Goal: Book appointment/travel/reservation

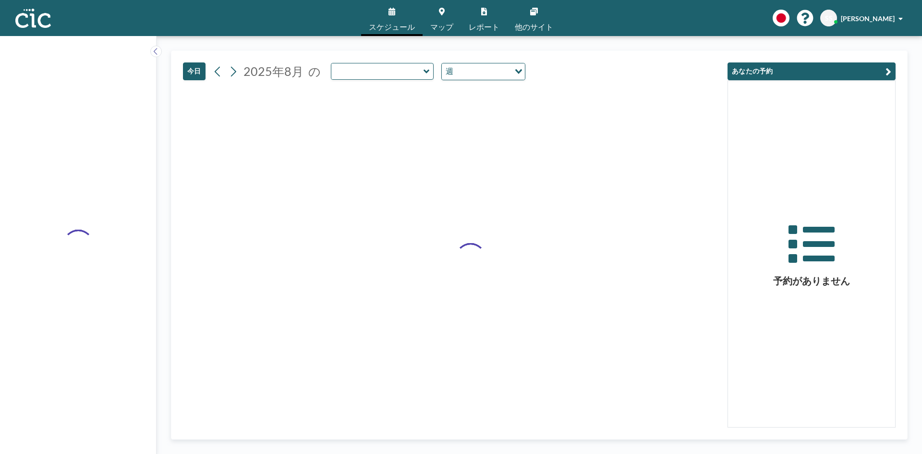
type input "Nanohana"
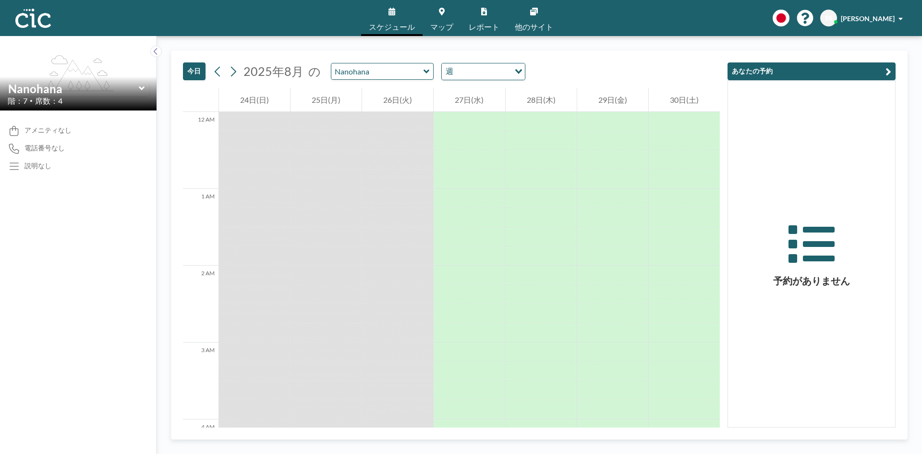
scroll to position [653, 0]
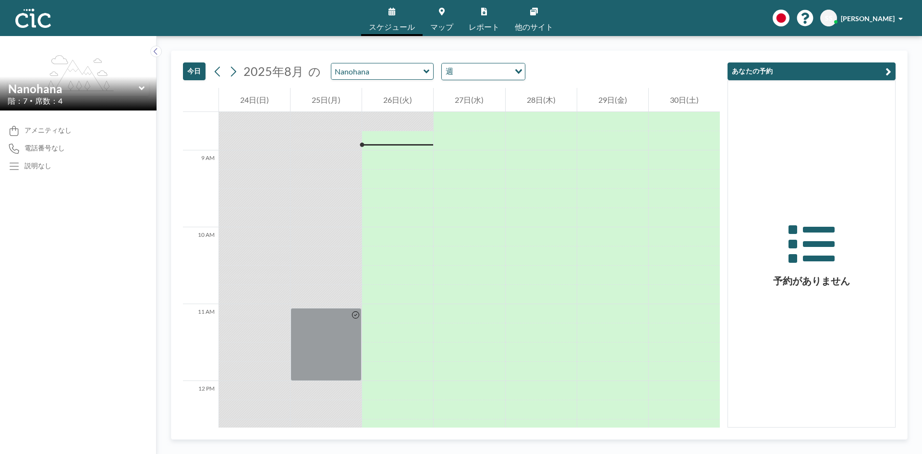
click at [424, 71] on icon at bounding box center [427, 72] width 6 height 10
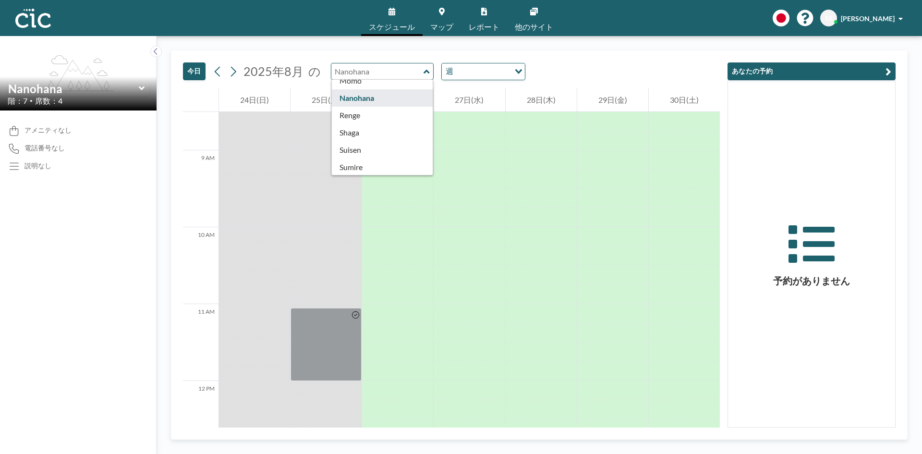
scroll to position [288, 0]
type input "Momo"
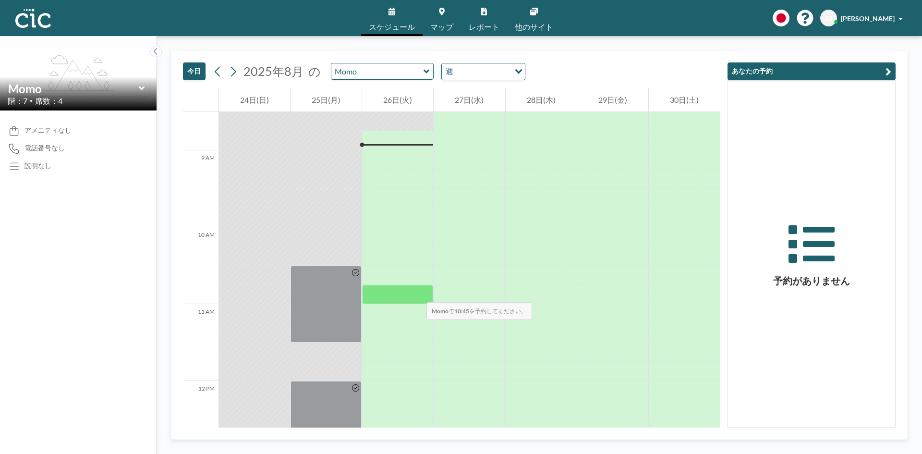
scroll to position [701, 0]
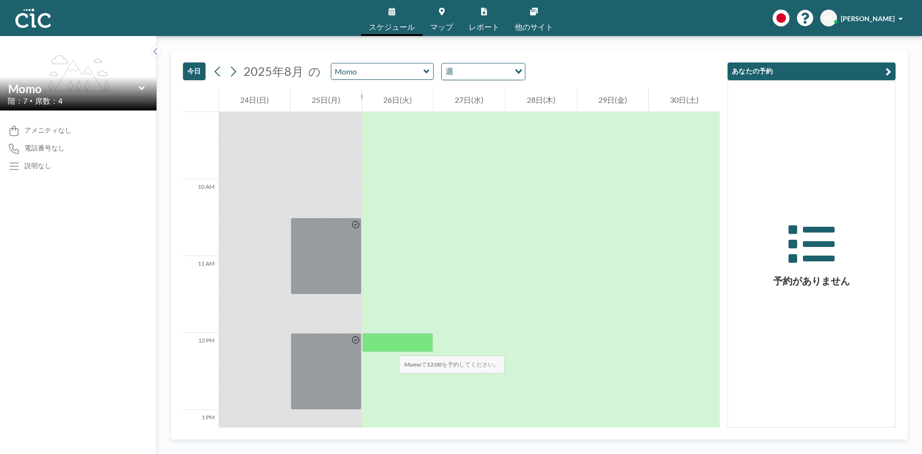
click at [389, 346] on div at bounding box center [397, 342] width 71 height 19
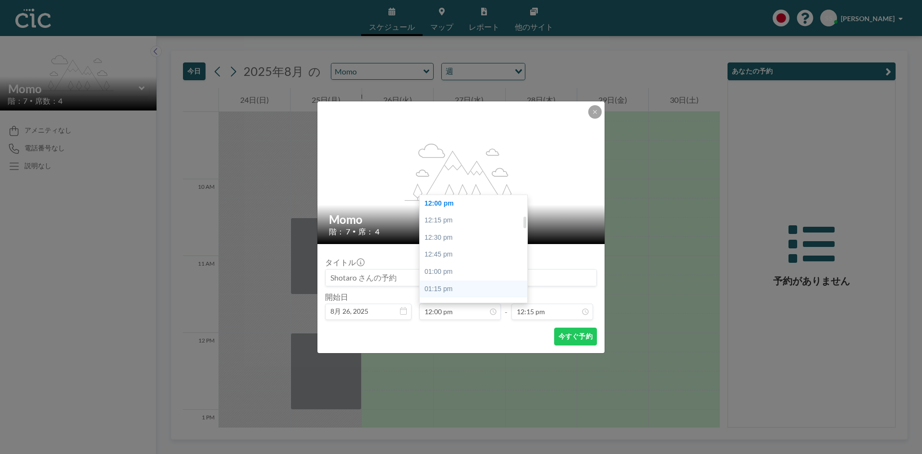
scroll to position [301, 0]
click at [438, 242] on div "02:00 pm" at bounding box center [476, 243] width 112 height 17
type input "02:00 pm"
type input "02:15 pm"
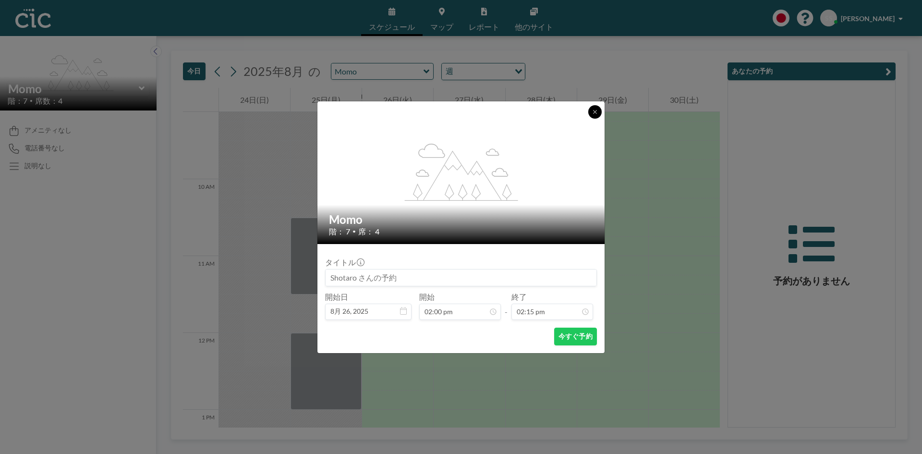
click at [591, 114] on button at bounding box center [594, 111] width 13 height 13
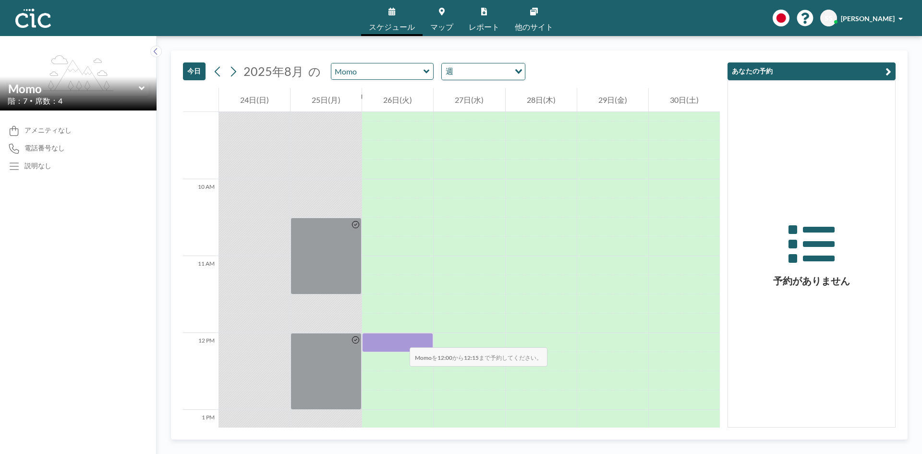
click at [400, 338] on div at bounding box center [397, 342] width 71 height 19
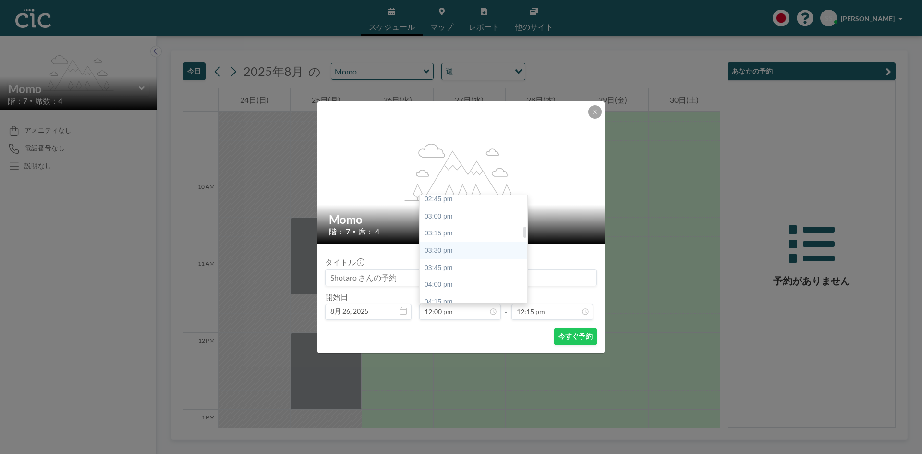
scroll to position [301, 0]
click at [444, 247] on div "02:00 pm" at bounding box center [476, 243] width 112 height 17
type input "02:00 pm"
type input "02:15 pm"
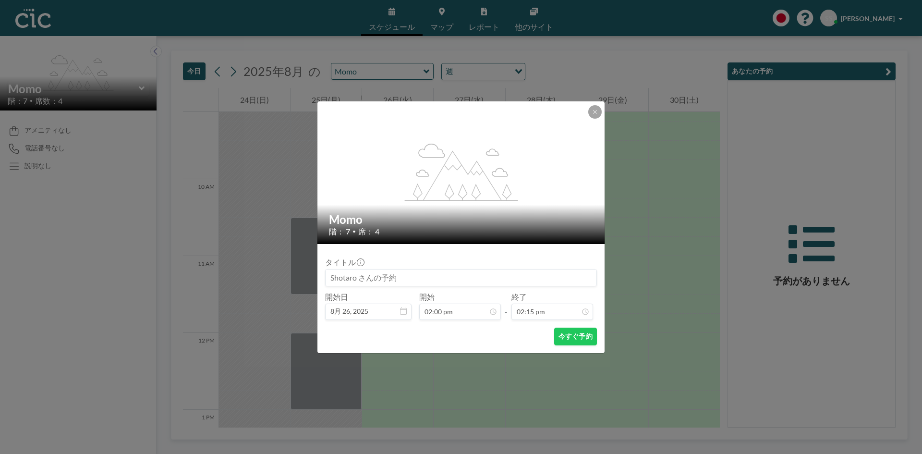
scroll to position [0, 0]
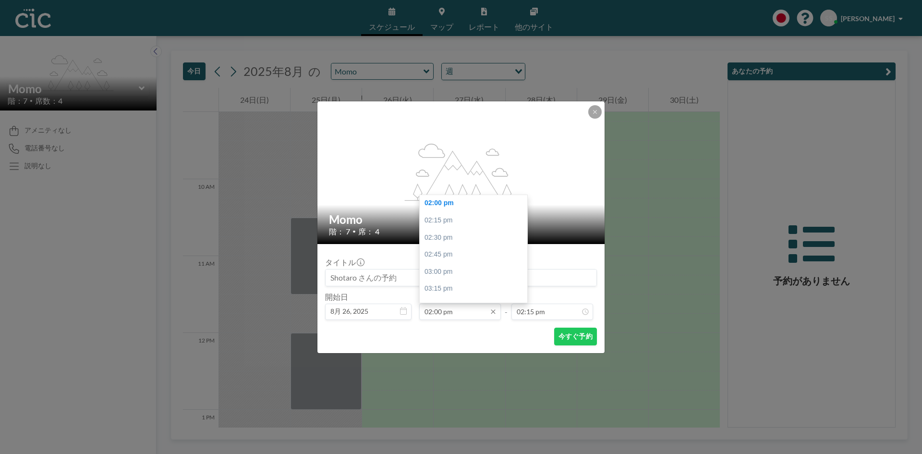
click at [468, 310] on input "02:00 pm" at bounding box center [460, 311] width 82 height 16
click at [449, 265] on div "12:00 pm" at bounding box center [476, 264] width 112 height 17
type input "12:00 pm"
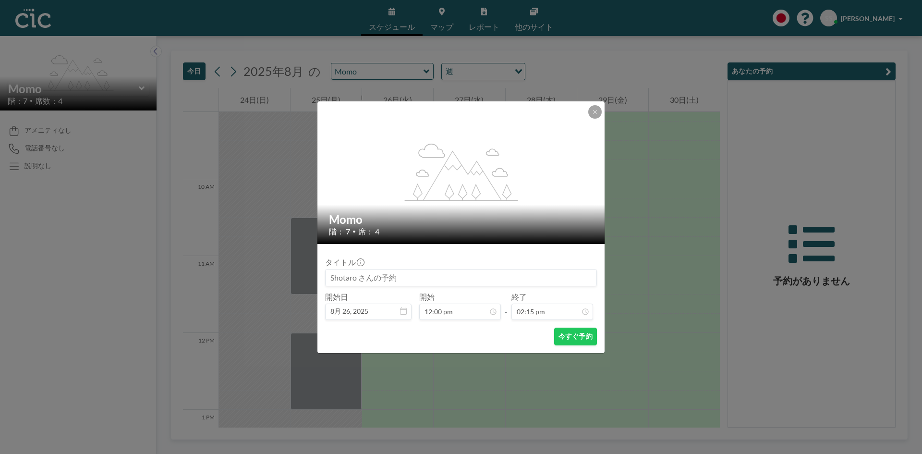
scroll to position [205, 0]
click at [471, 337] on div "今すぐ予約" at bounding box center [461, 336] width 272 height 18
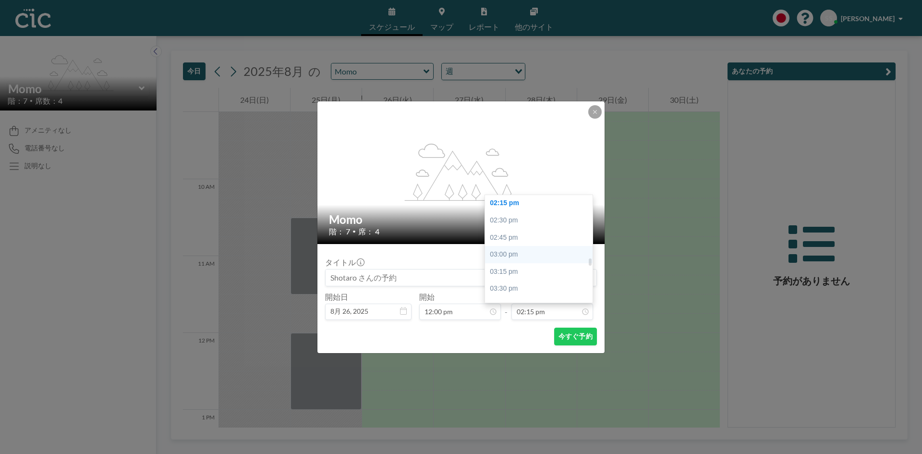
scroll to position [926, 0]
click at [504, 236] on div "02:00 pm" at bounding box center [541, 234] width 112 height 17
type input "02:00 pm"
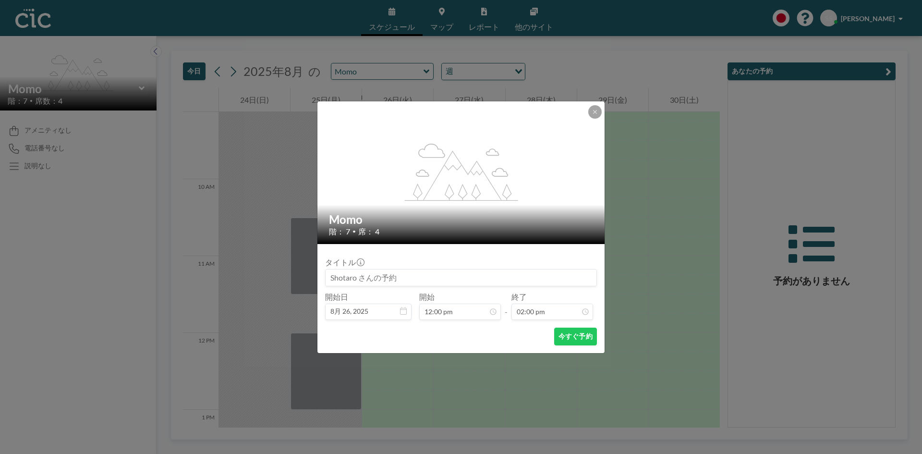
scroll to position [0, 0]
click at [510, 328] on div "今すぐ予約" at bounding box center [461, 336] width 272 height 18
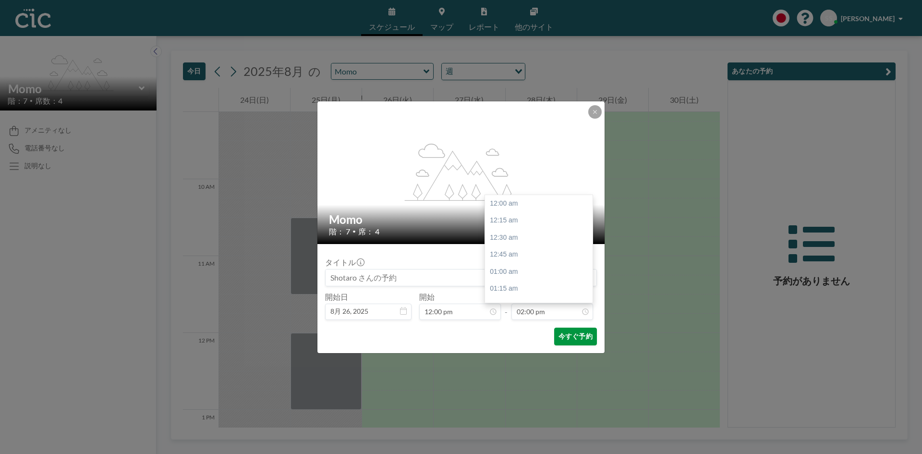
scroll to position [957, 0]
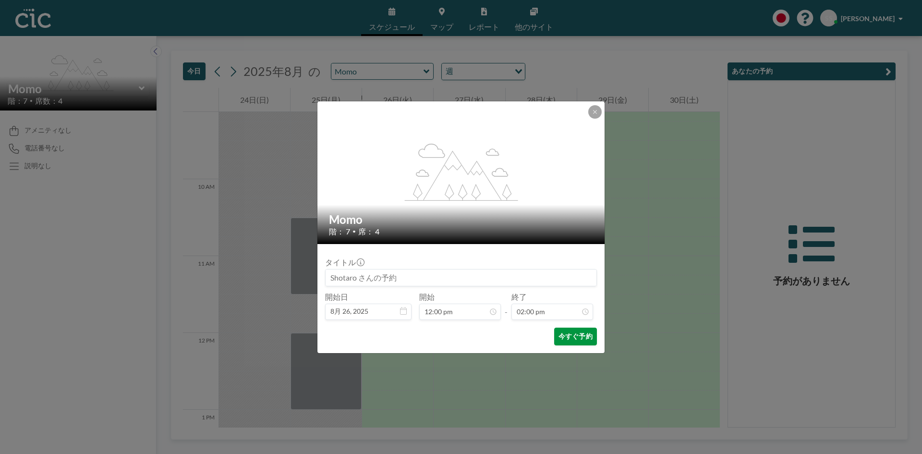
click at [575, 337] on button "今すぐ予約" at bounding box center [575, 336] width 43 height 18
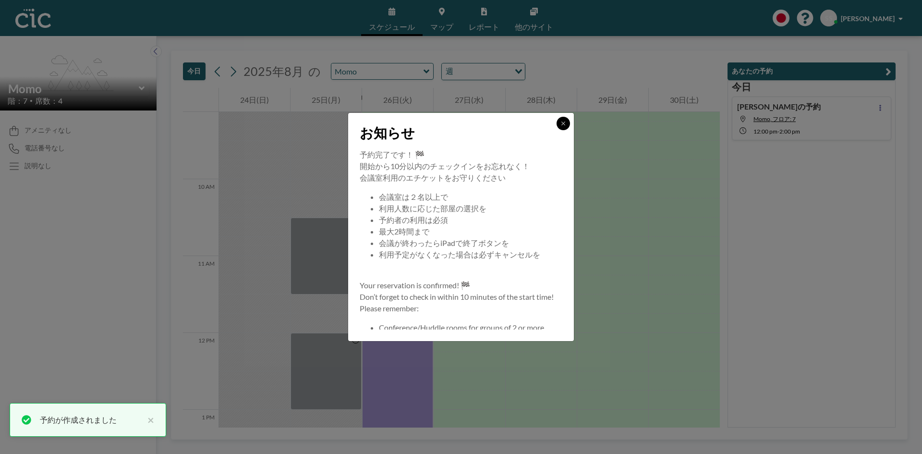
click at [561, 118] on button at bounding box center [563, 123] width 13 height 13
